Goal: Transaction & Acquisition: Purchase product/service

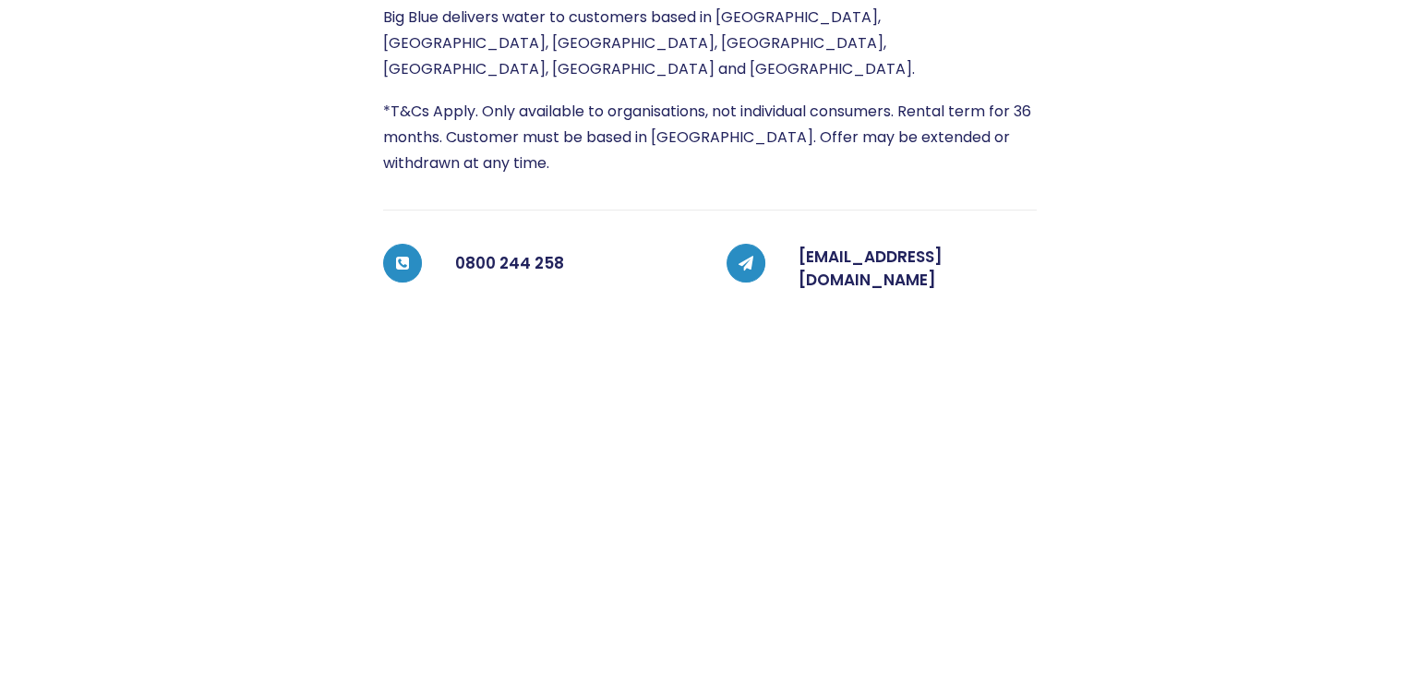
scroll to position [520, 0]
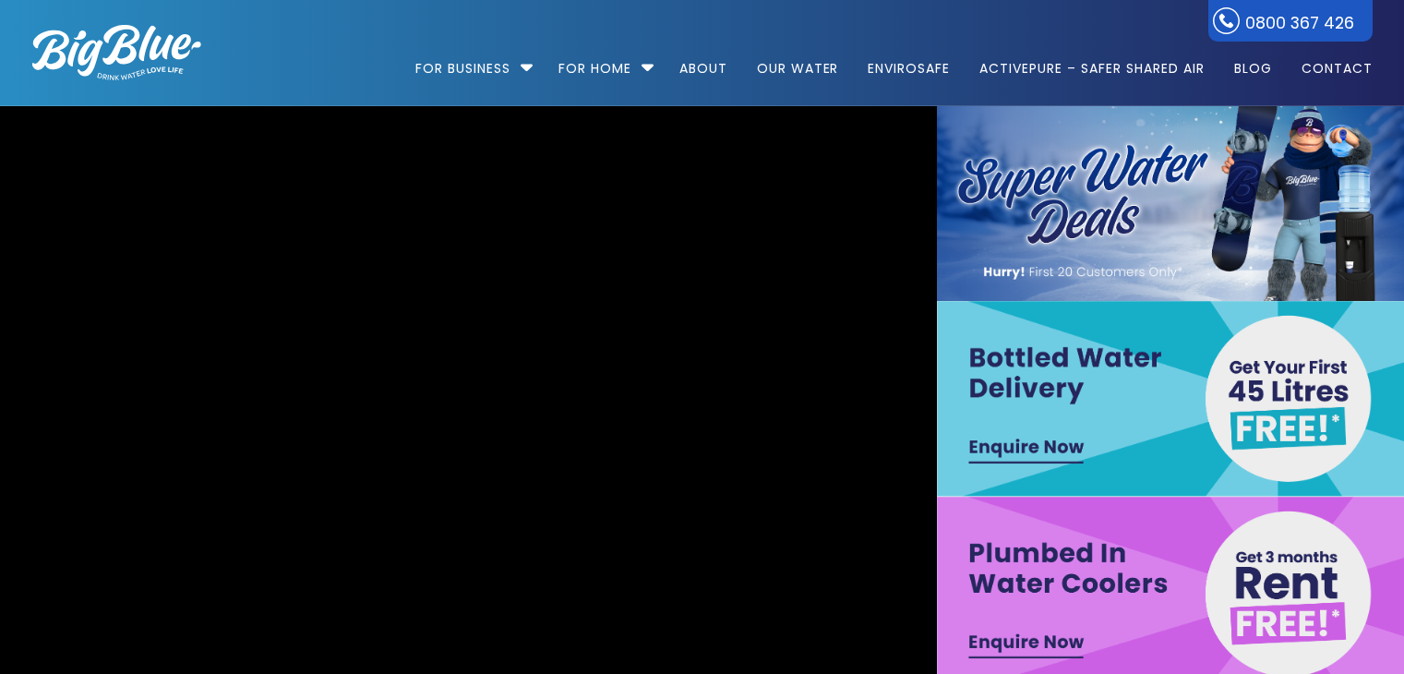
click at [640, 67] on li "For Home Get a water cooler for your home Short Term Water Cooler Hire For Even…" at bounding box center [603, 59] width 117 height 105
click at [640, 60] on li "For Home Get a water cooler for your home Short Term Water Cooler Hire For Even…" at bounding box center [603, 59] width 117 height 105
click at [653, 136] on video "https://www.bigblue.co.nz/wp-content/uploads/2021/09/Big-Blue-Hydro-17.mp4" at bounding box center [467, 496] width 2072 height 854
